Goal: Transaction & Acquisition: Purchase product/service

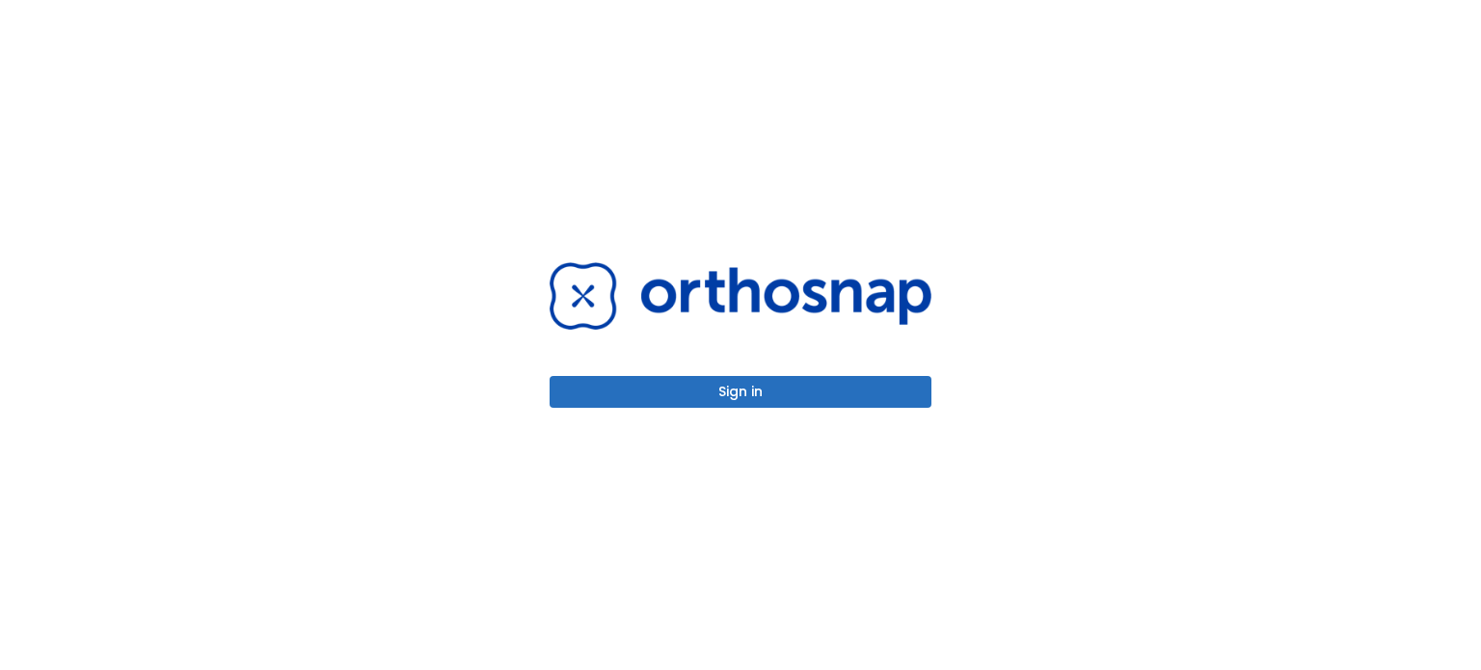
click at [658, 401] on button "Sign in" at bounding box center [741, 392] width 382 height 32
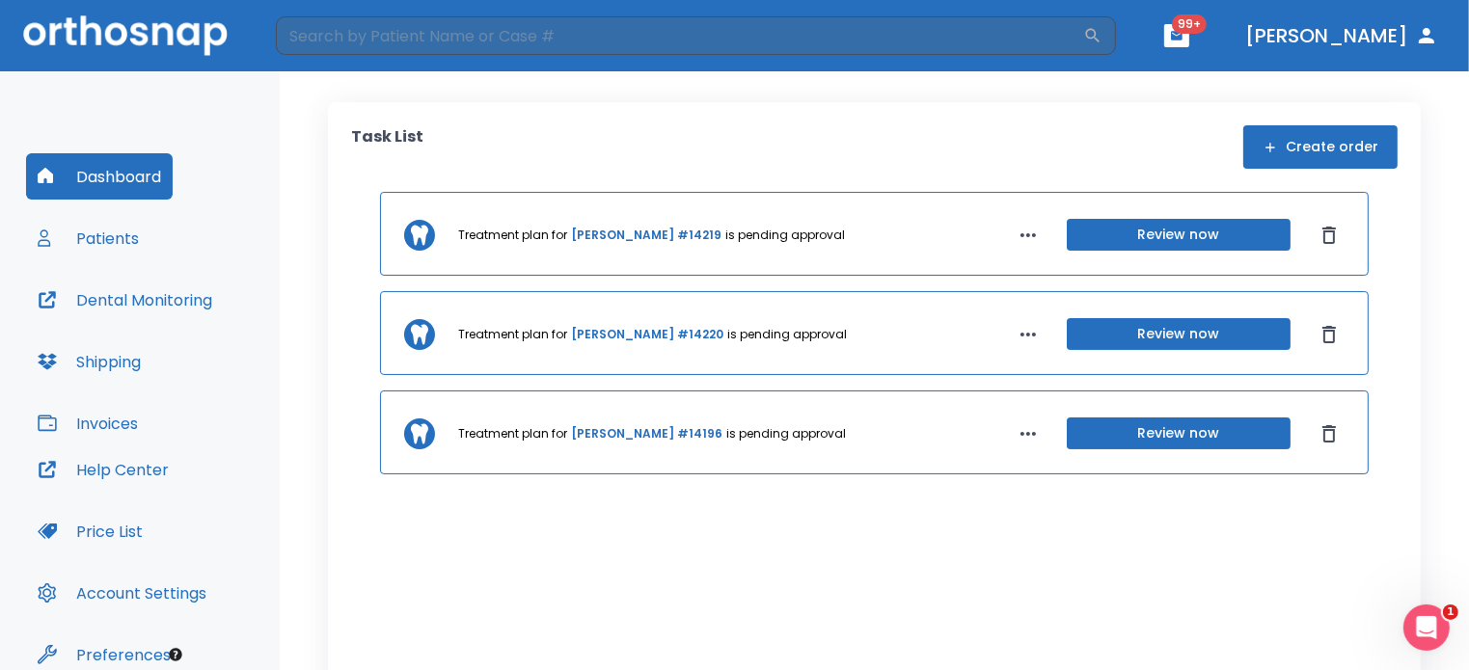
click at [123, 246] on button "Patients" at bounding box center [88, 238] width 124 height 46
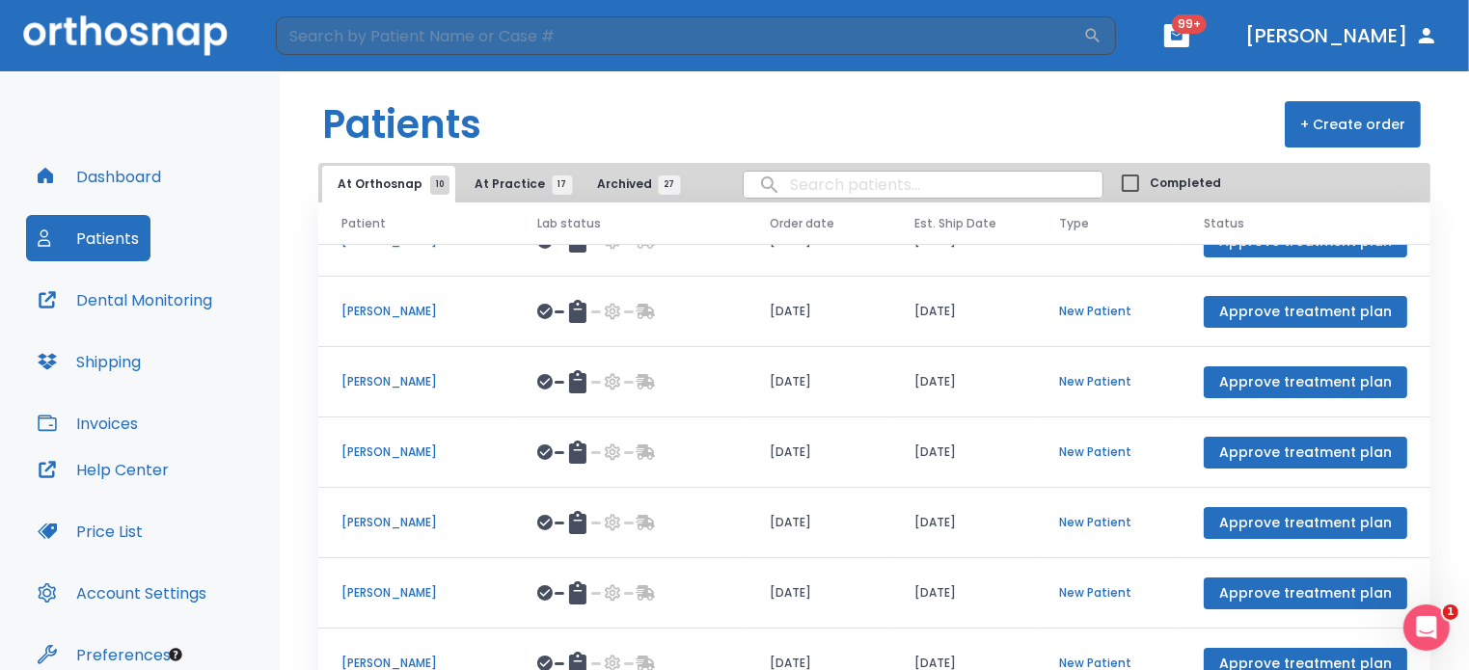
scroll to position [39, 0]
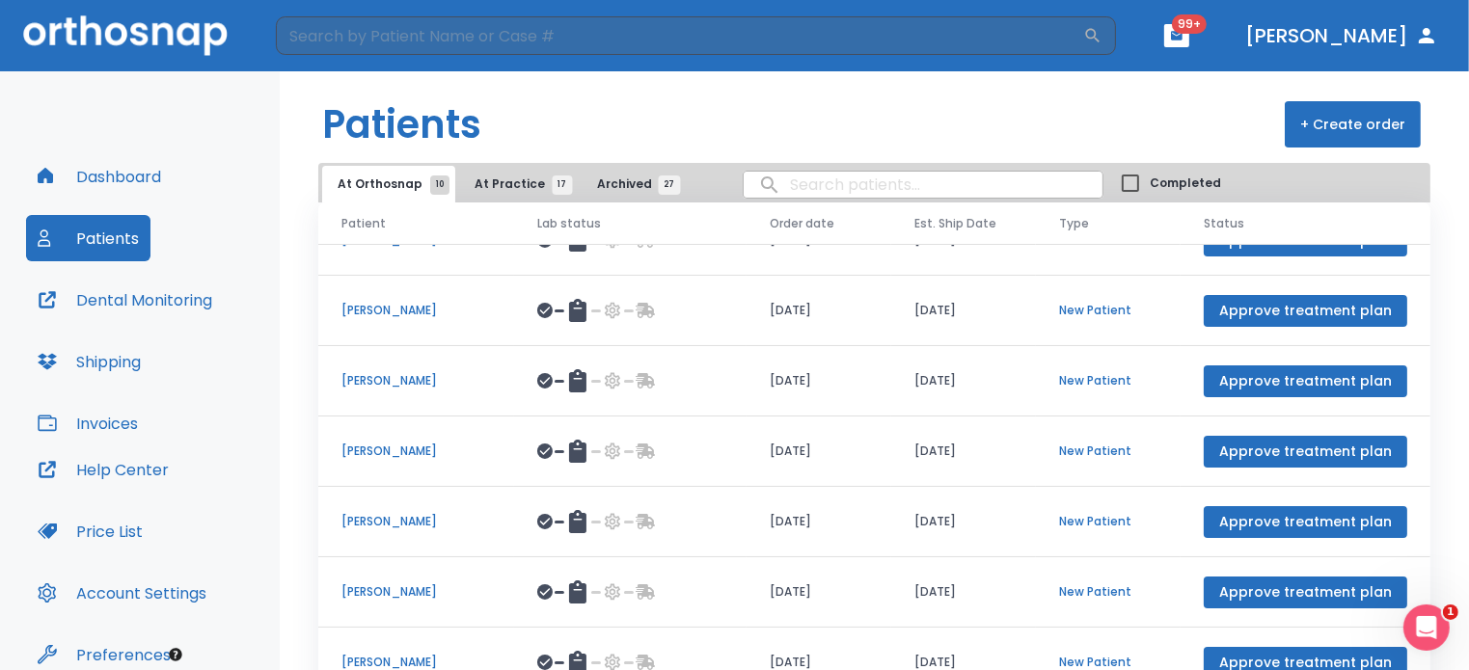
click at [536, 163] on div "At Orthosnap 10 At Practice 17 Archived 27 Completed" at bounding box center [874, 183] width 1112 height 40
click at [522, 176] on span "At Practice 17" at bounding box center [518, 183] width 88 height 17
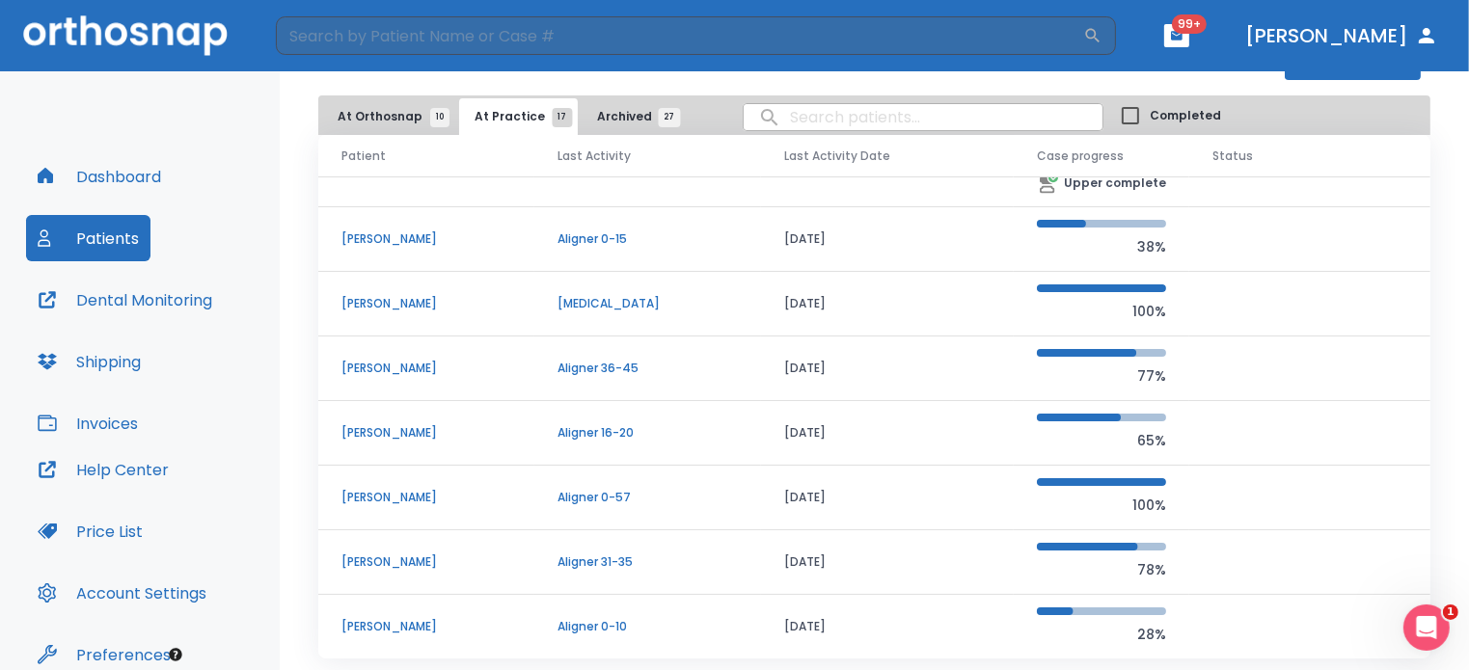
scroll to position [109, 0]
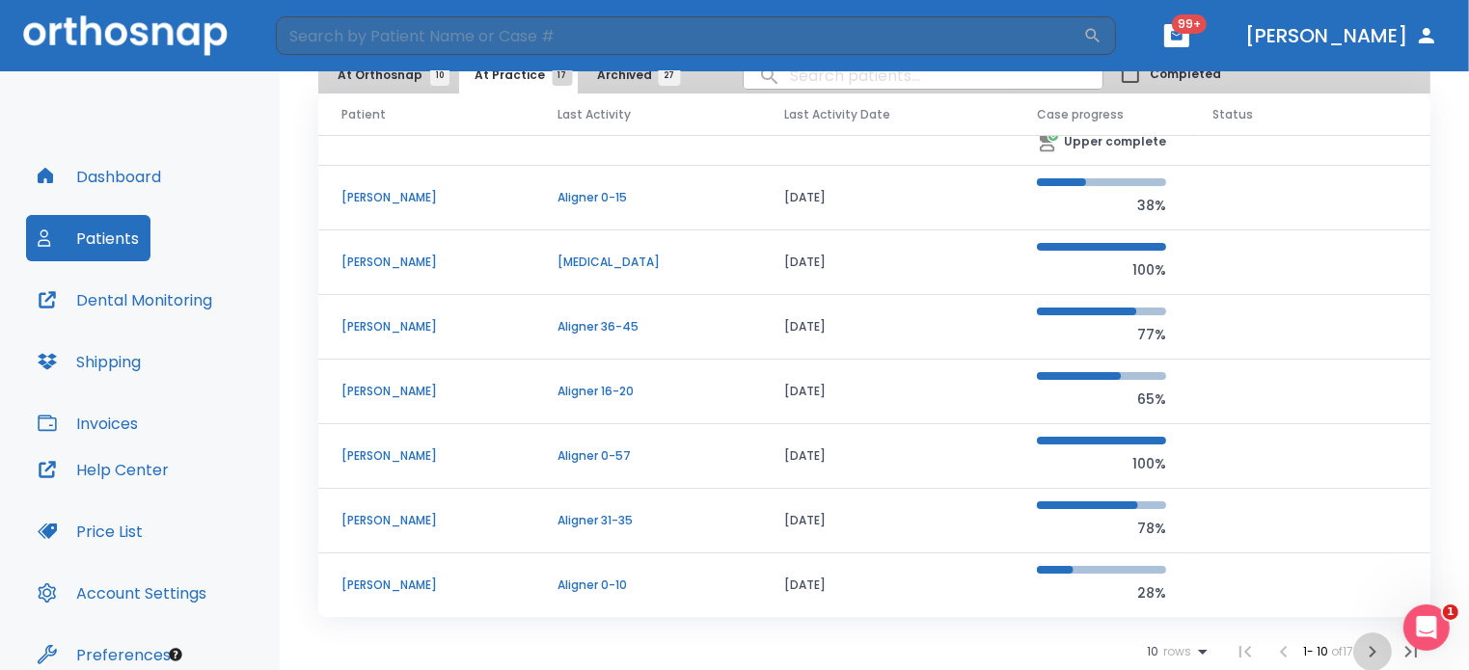
click at [1365, 661] on icon "button" at bounding box center [1372, 651] width 23 height 23
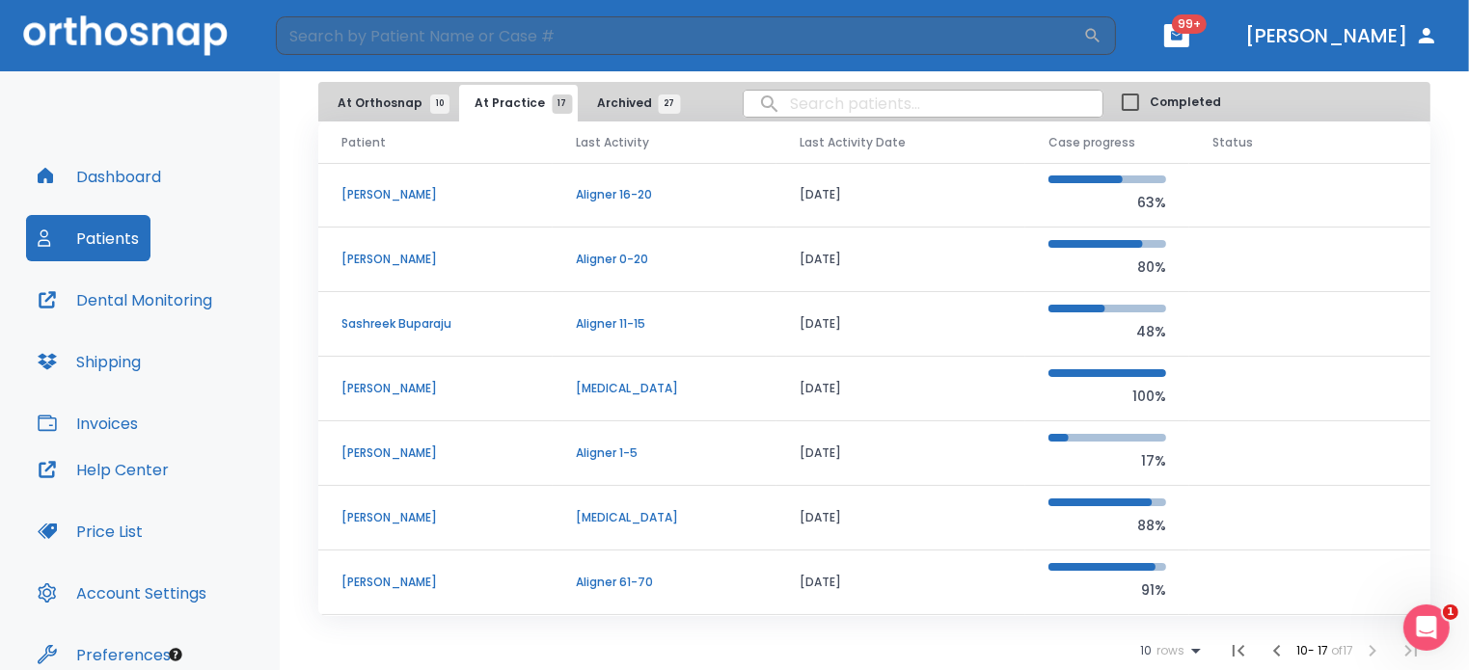
scroll to position [79, 0]
click at [429, 336] on td "Sashreek Buparaju" at bounding box center [435, 326] width 234 height 65
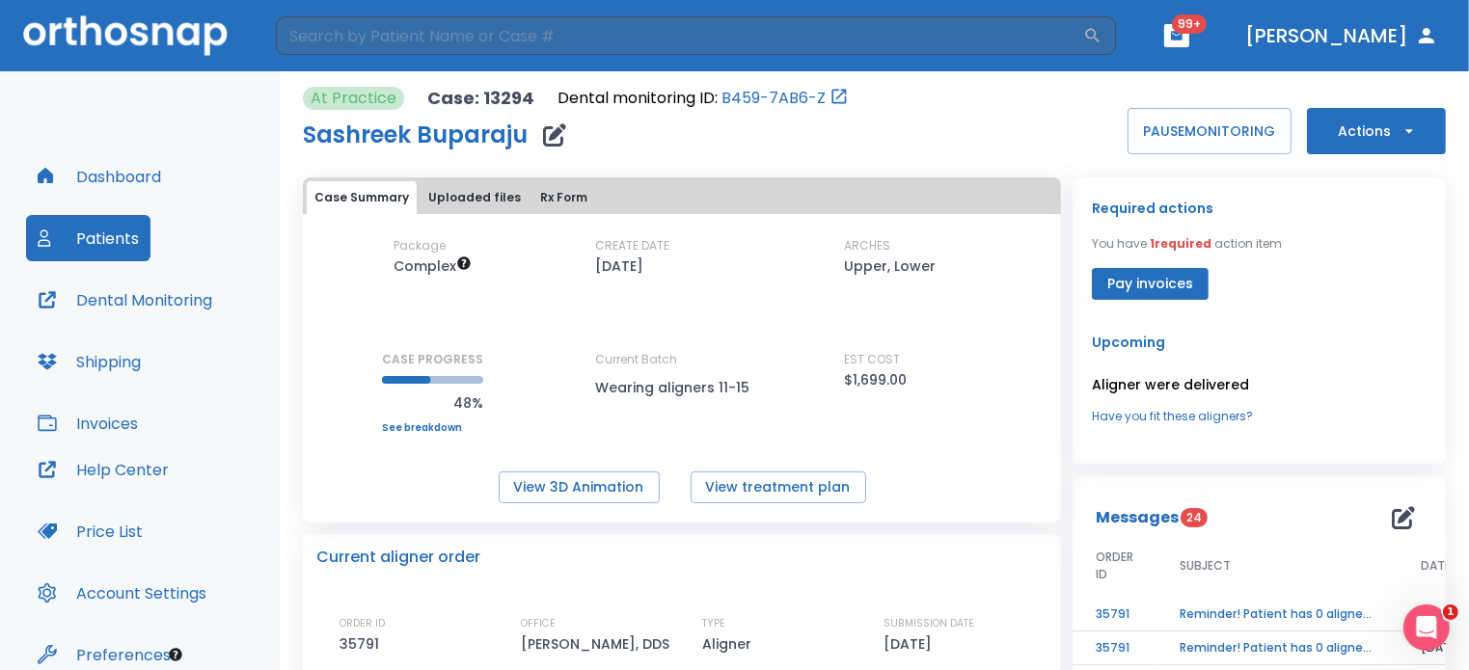
click at [1351, 125] on button "Actions" at bounding box center [1376, 131] width 139 height 46
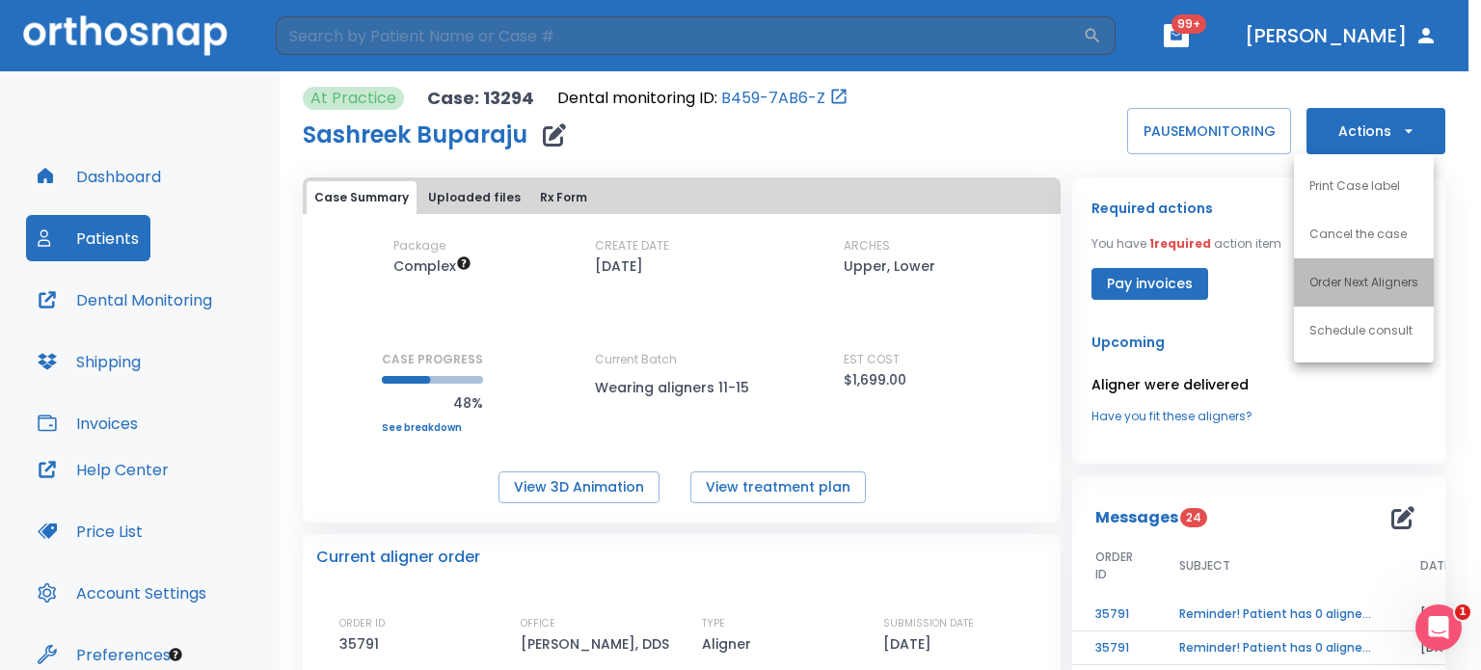
click at [1335, 278] on p "Order Next Aligners" at bounding box center [1363, 282] width 109 height 17
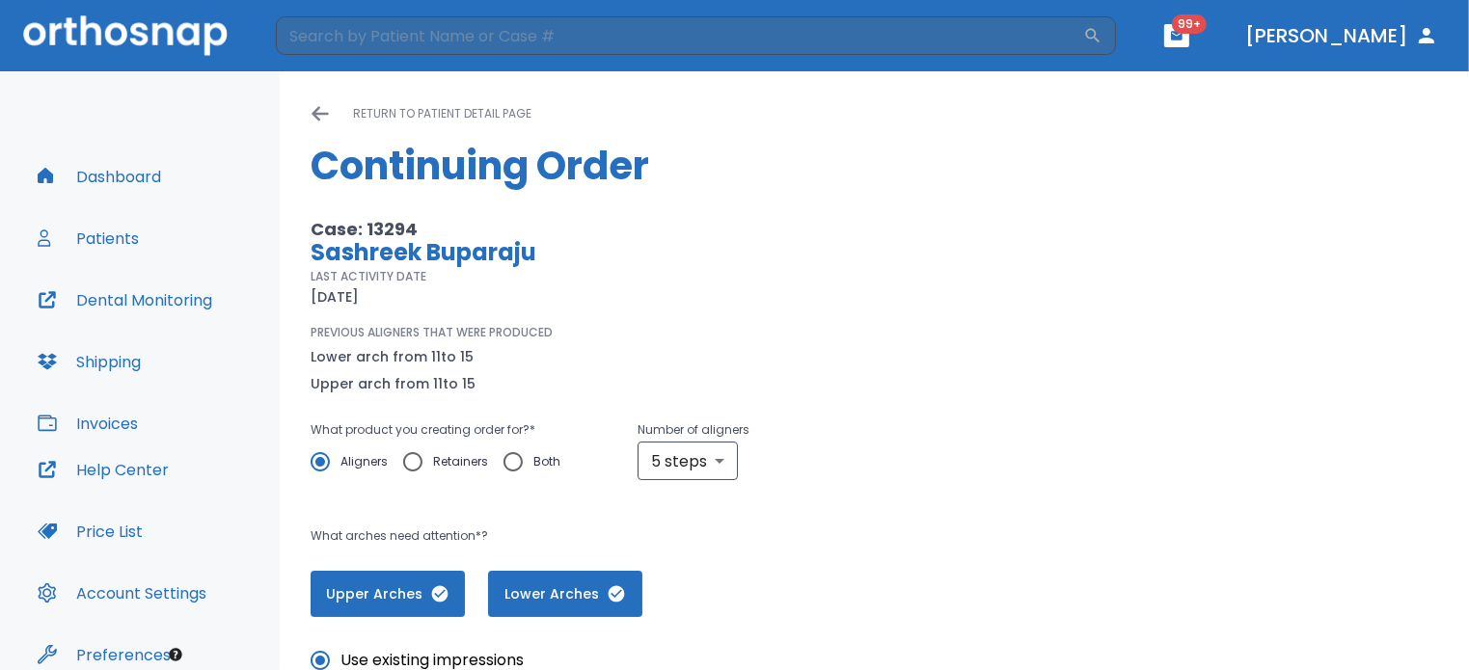
click at [324, 111] on icon at bounding box center [319, 113] width 19 height 19
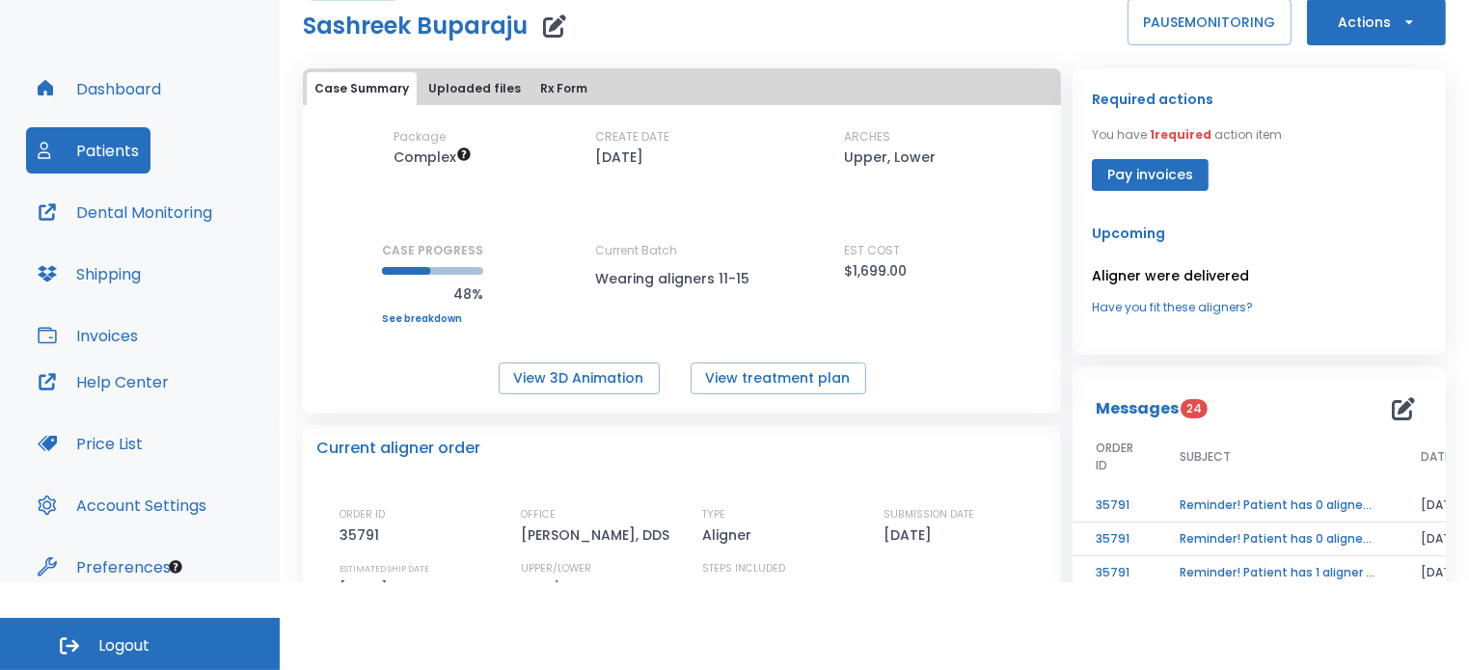
scroll to position [15, 0]
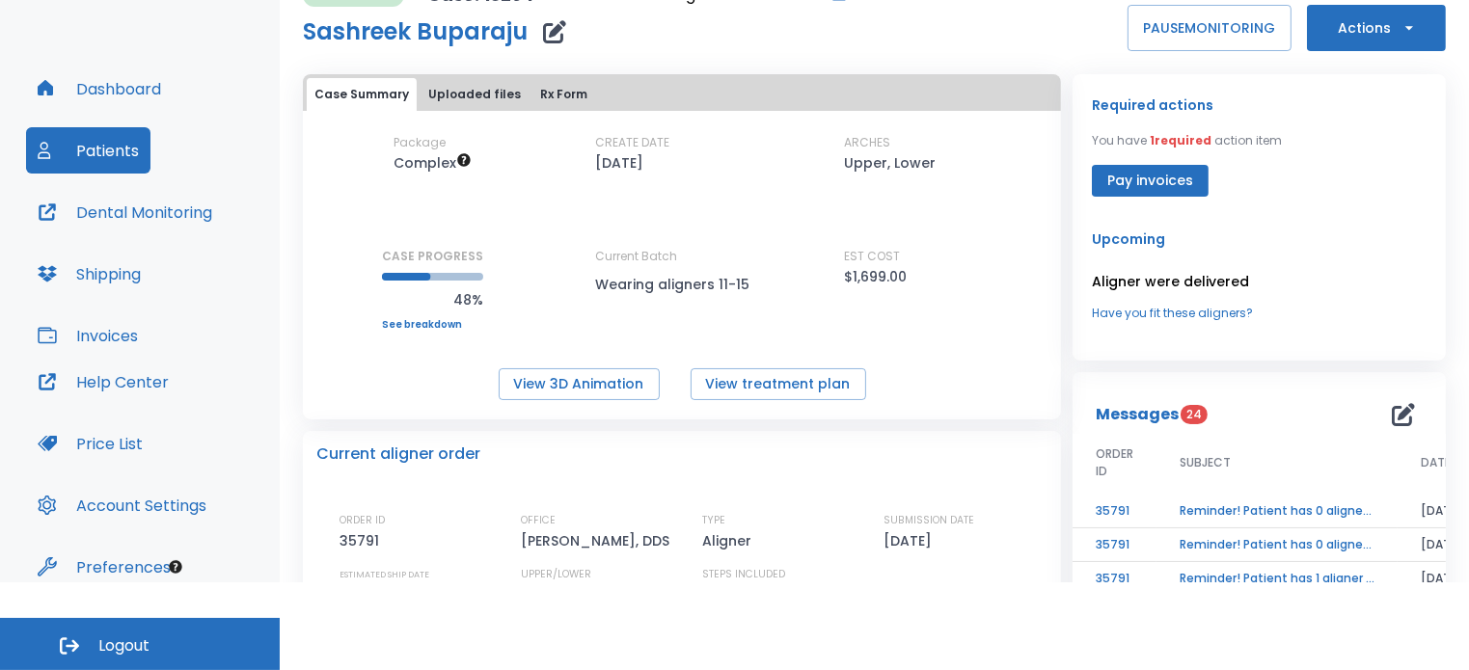
click at [495, 95] on button "Uploaded files" at bounding box center [474, 94] width 108 height 33
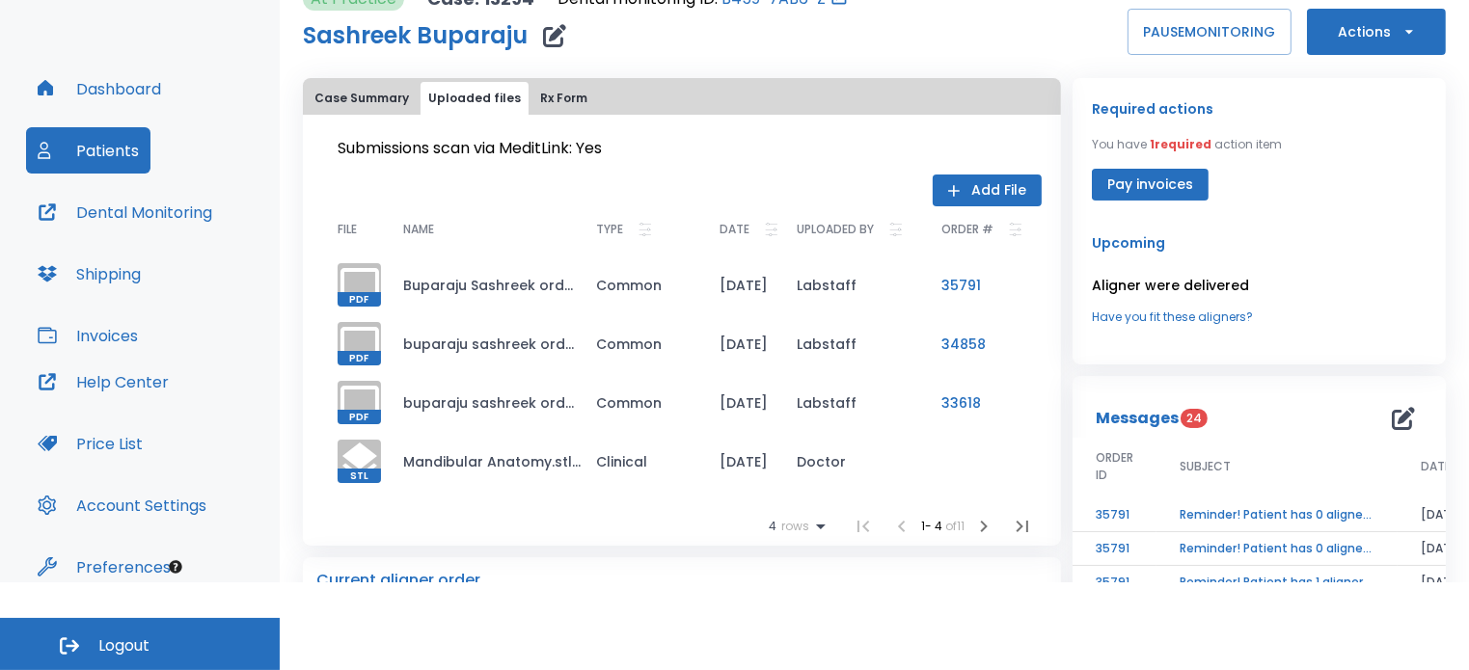
scroll to position [4, 0]
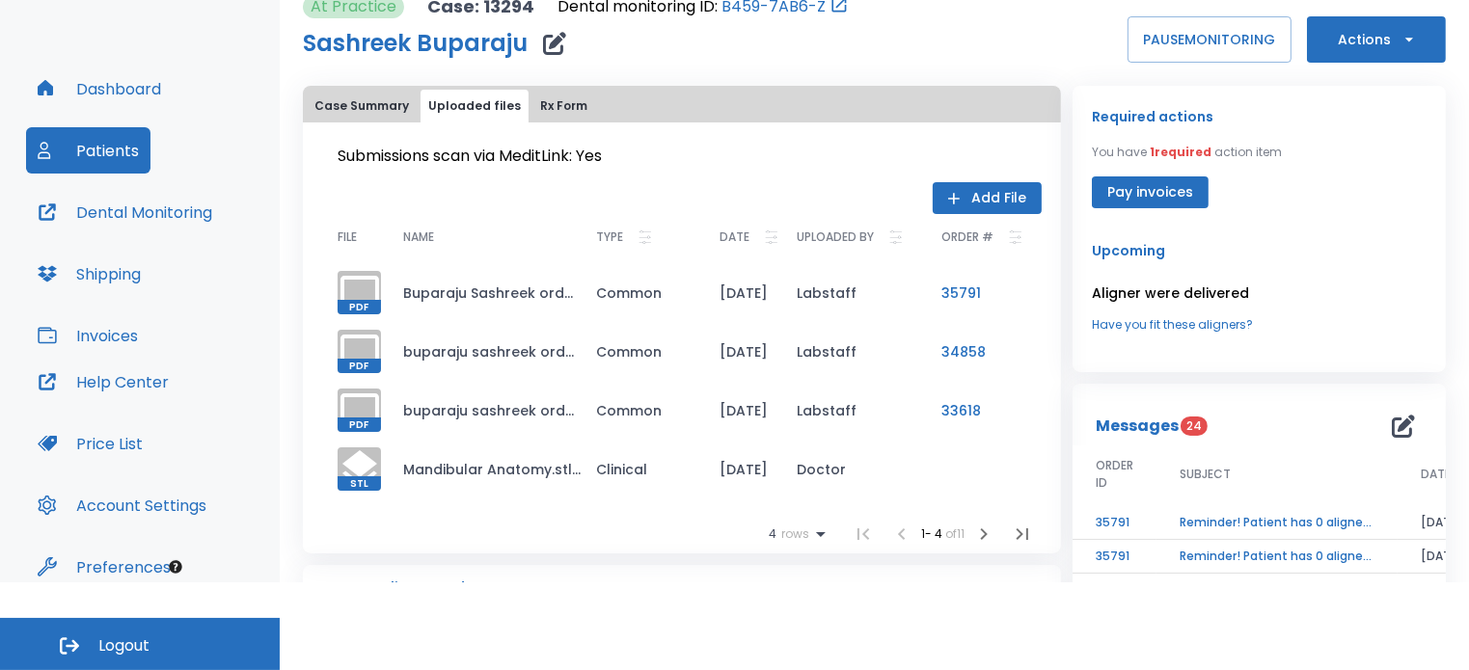
click at [1307, 57] on button "Actions" at bounding box center [1376, 39] width 139 height 46
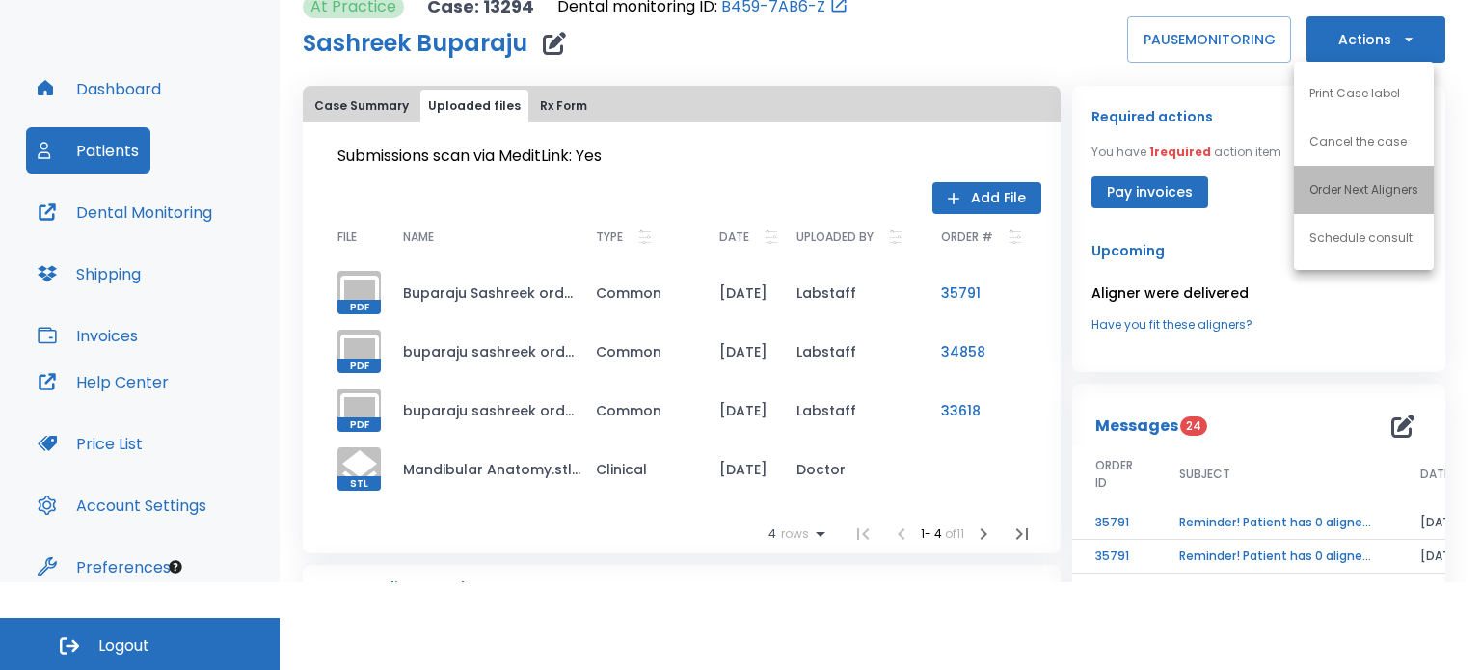
click at [1326, 187] on p "Order Next Aligners" at bounding box center [1363, 189] width 109 height 17
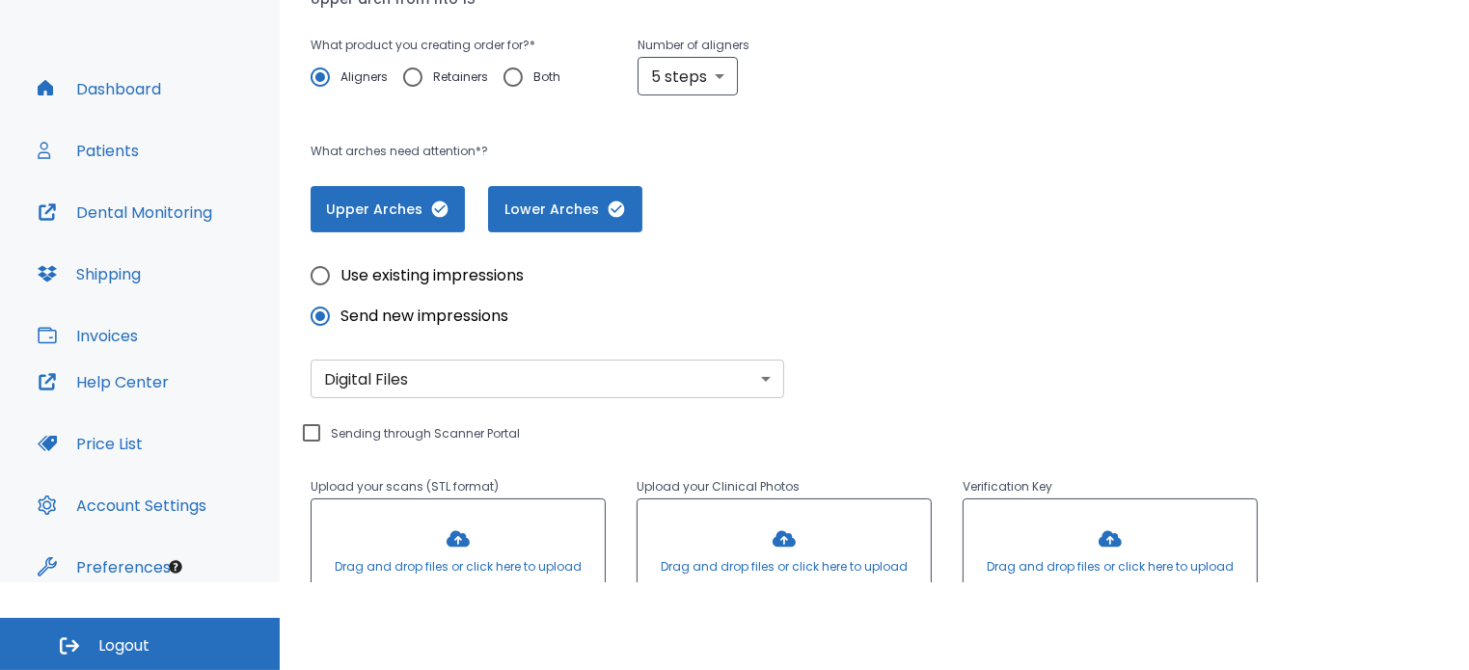
scroll to position [327, 0]
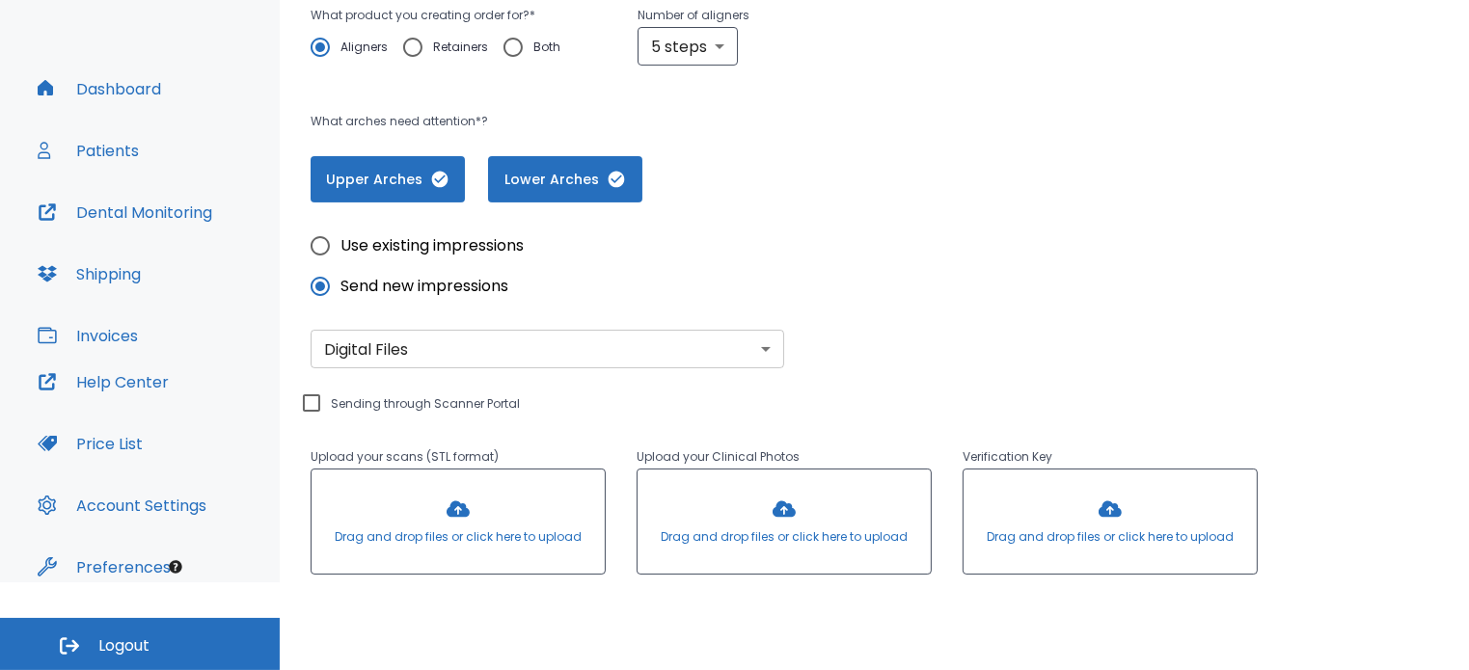
click at [324, 246] on input "Use existing impressions" at bounding box center [320, 246] width 40 height 40
radio input "true"
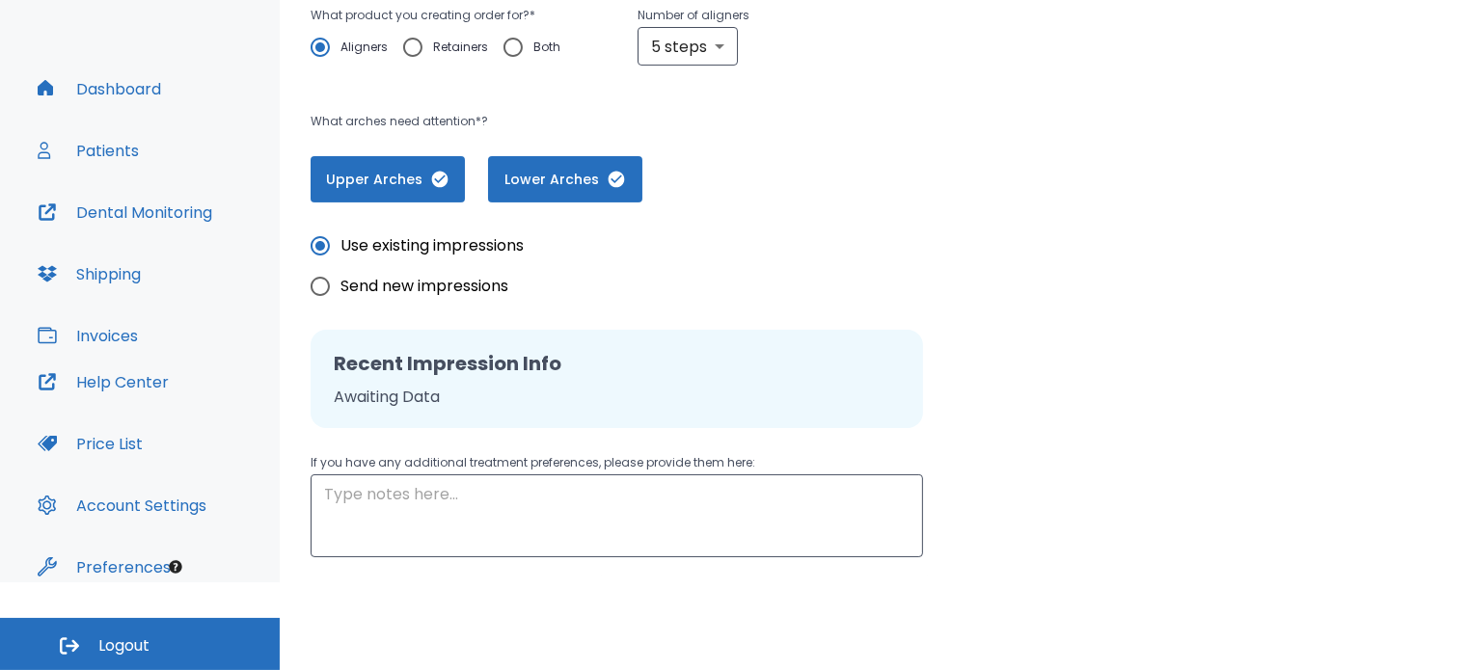
scroll to position [455, 0]
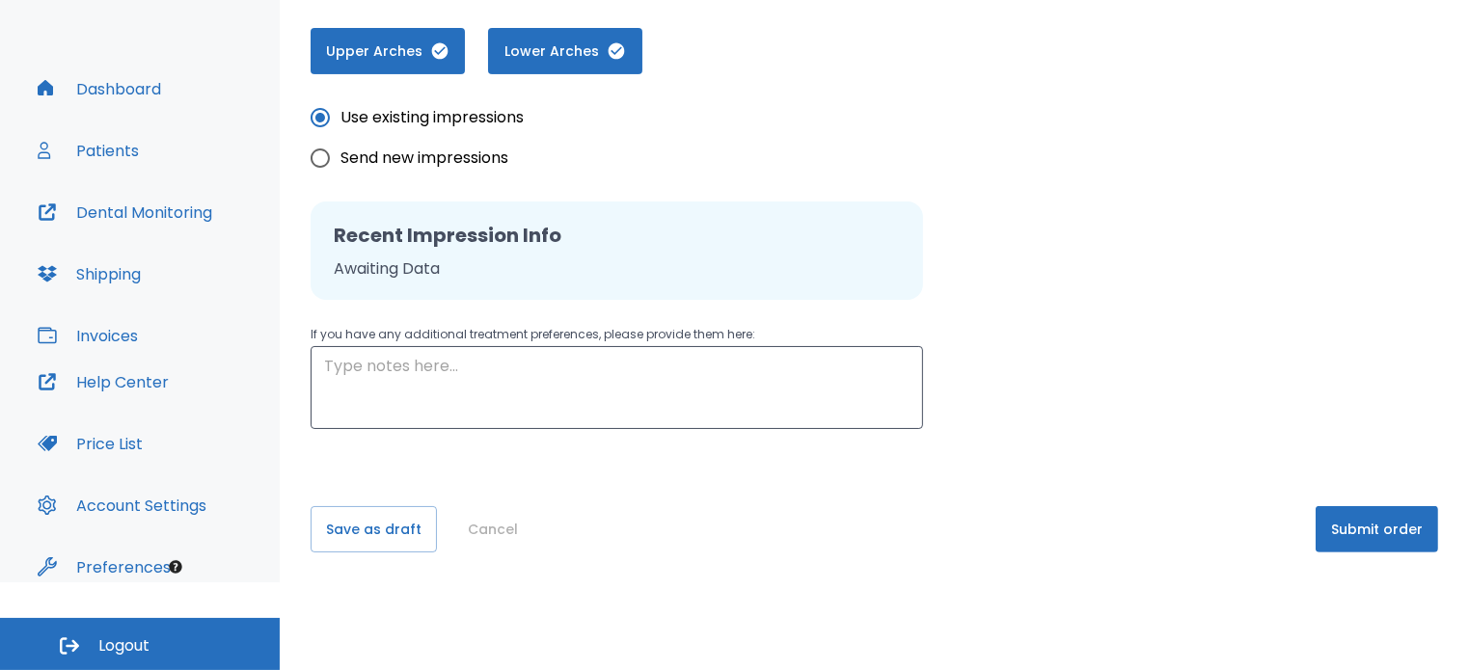
click at [1325, 526] on button "Submit order" at bounding box center [1376, 529] width 122 height 46
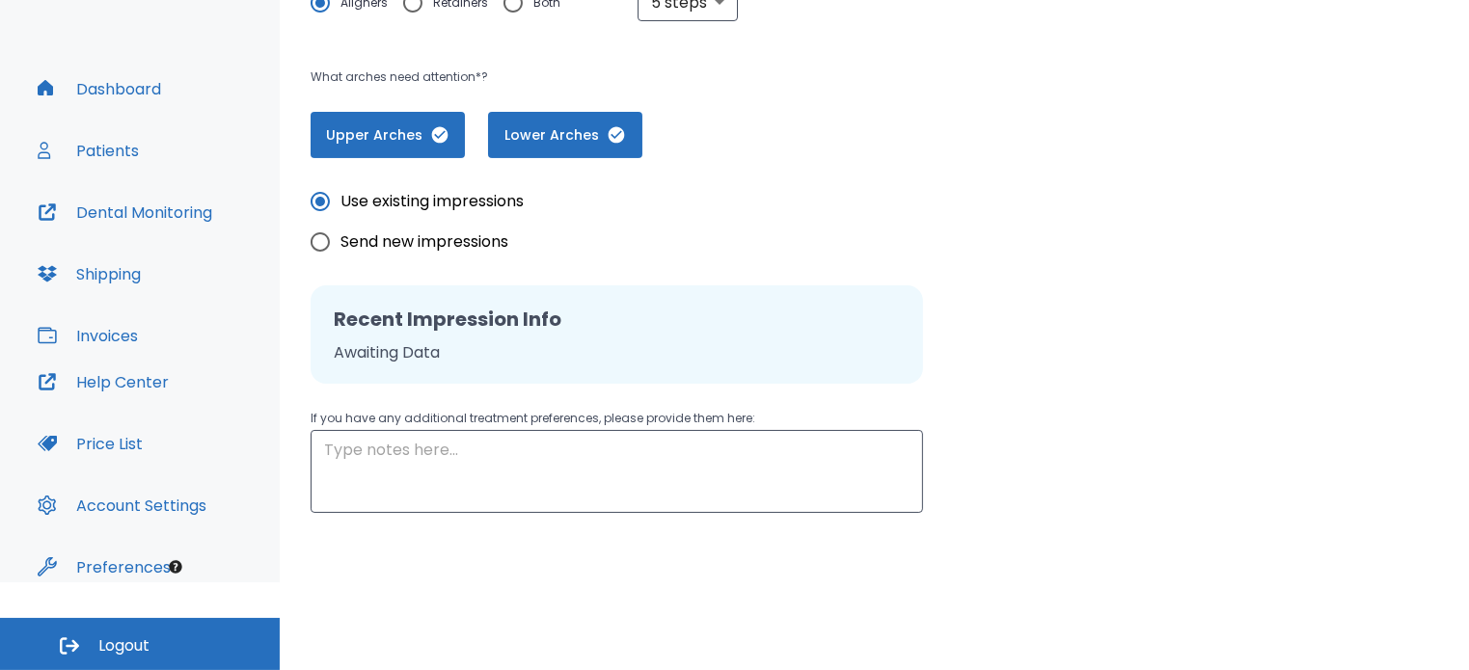
scroll to position [354, 0]
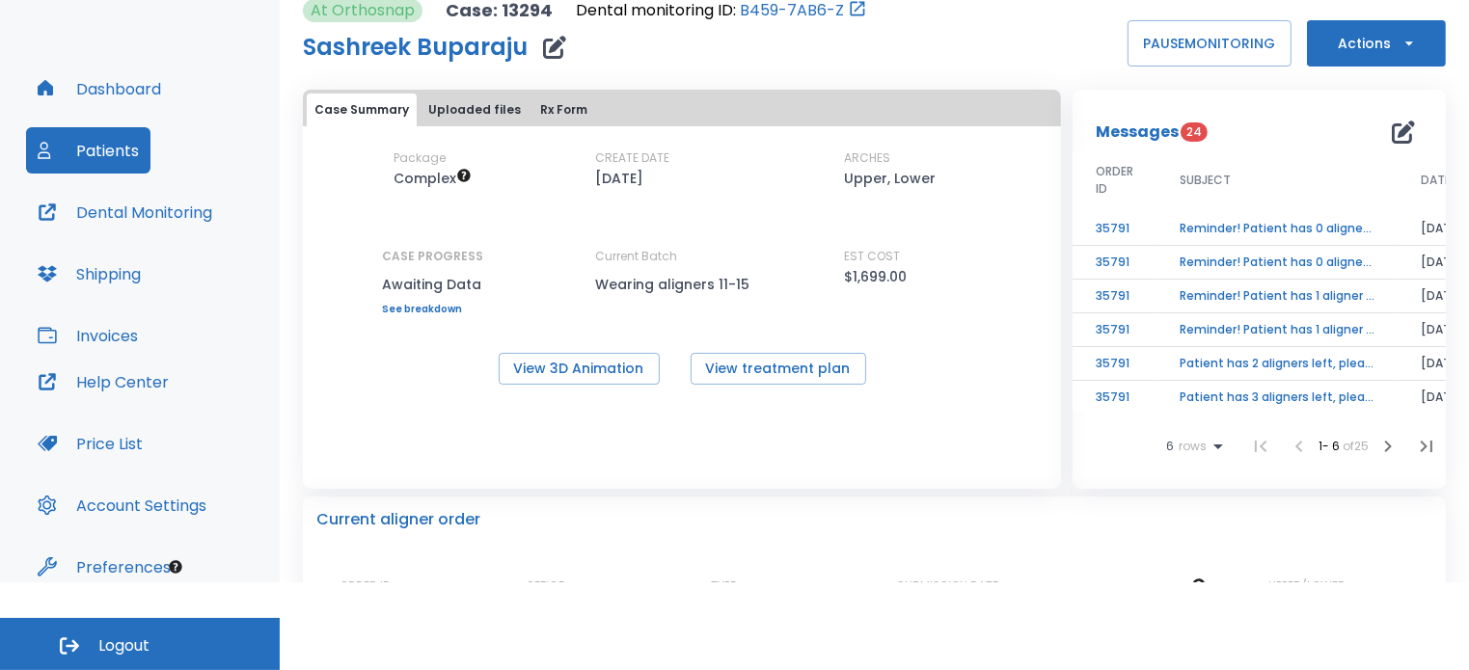
click at [126, 92] on button "Dashboard" at bounding box center [99, 89] width 147 height 46
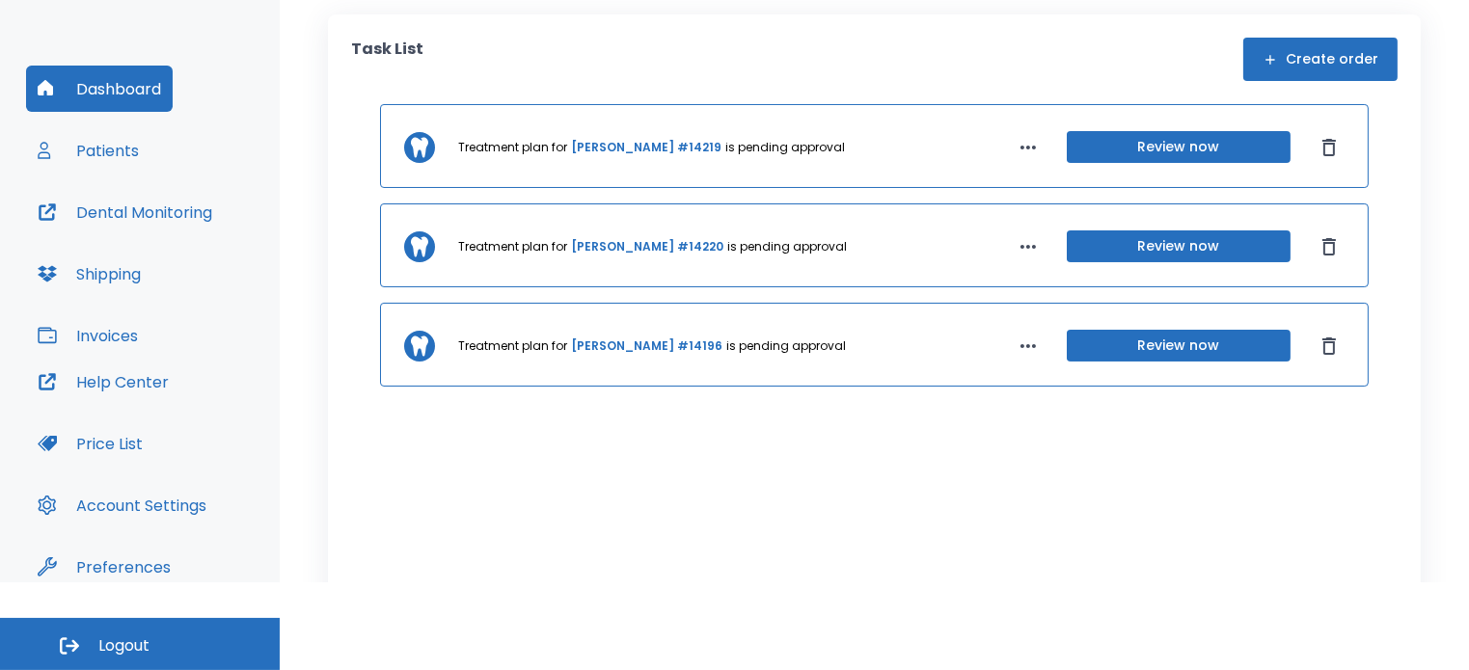
click at [84, 159] on button "Patients" at bounding box center [88, 150] width 124 height 46
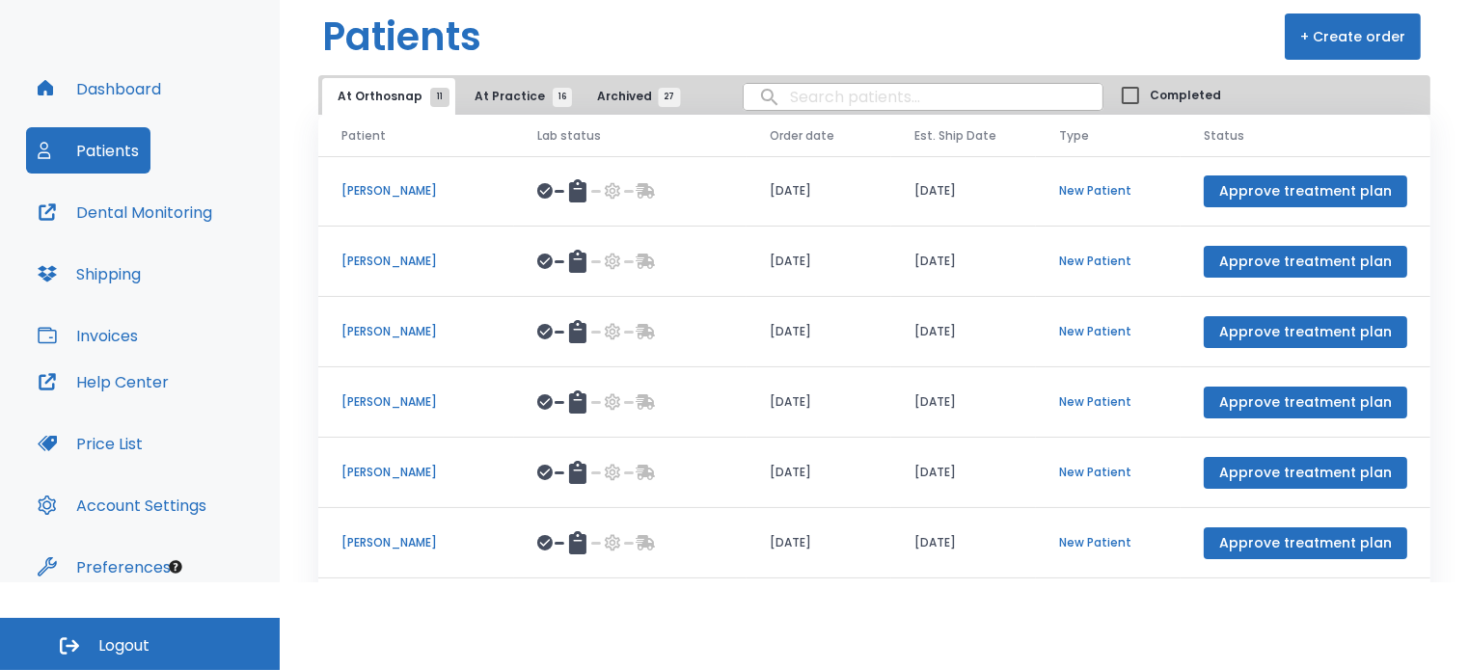
click at [509, 108] on button "At Practice 16" at bounding box center [518, 96] width 119 height 37
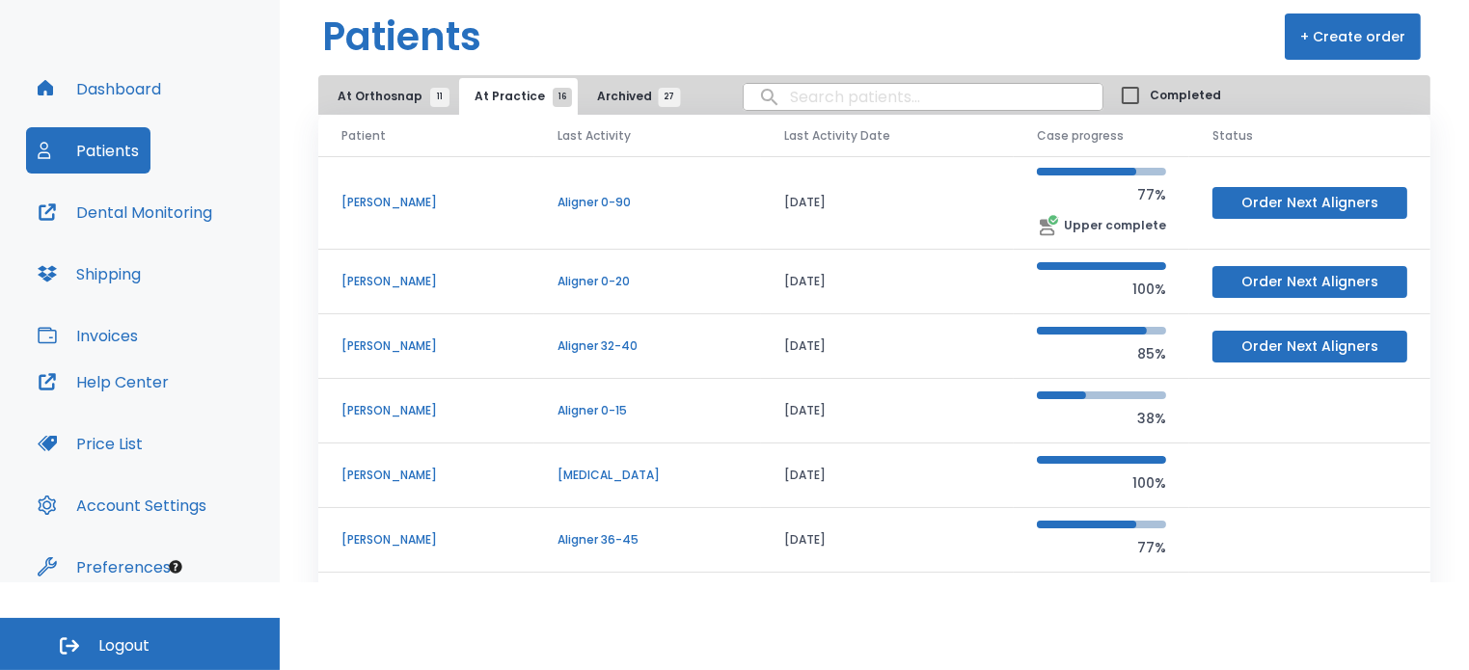
click at [96, 103] on button "Dashboard" at bounding box center [99, 89] width 147 height 46
